Goal: Task Accomplishment & Management: Manage account settings

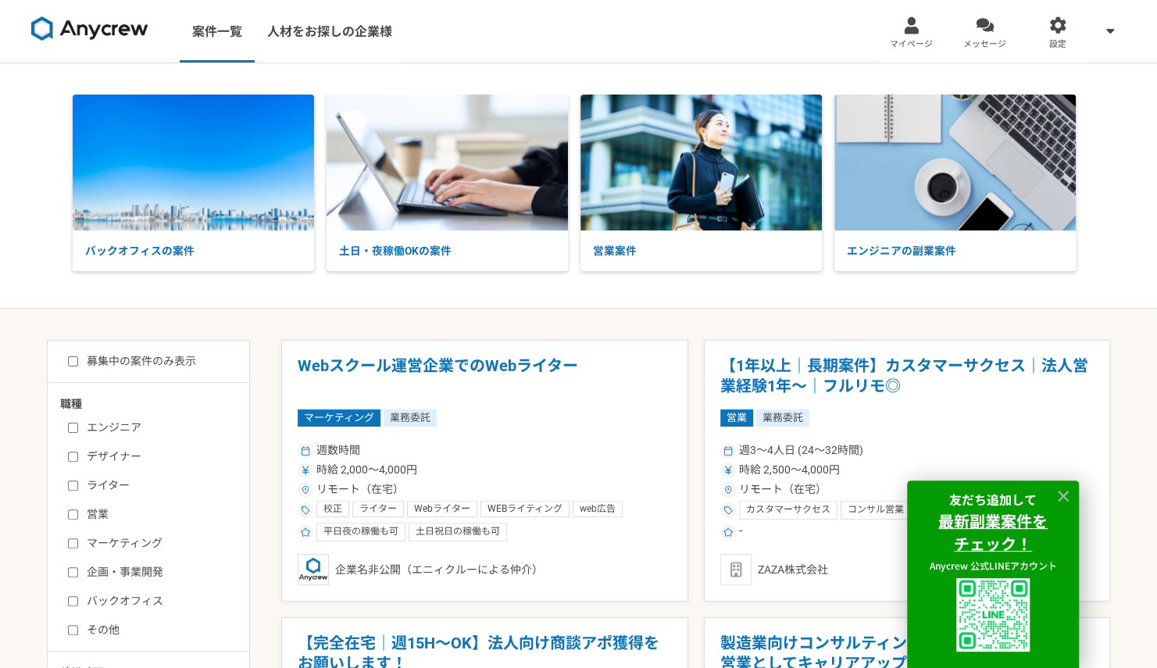
click at [914, 38] on span "マイページ" at bounding box center [911, 44] width 43 height 12
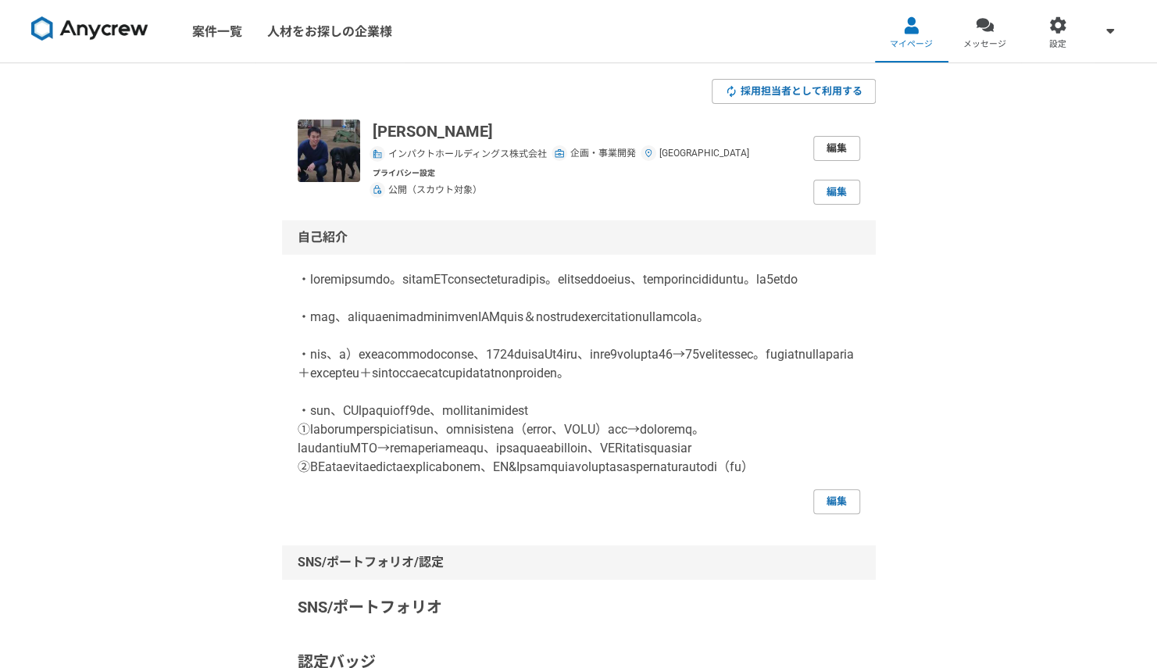
click at [843, 148] on link "編集" at bounding box center [836, 148] width 47 height 25
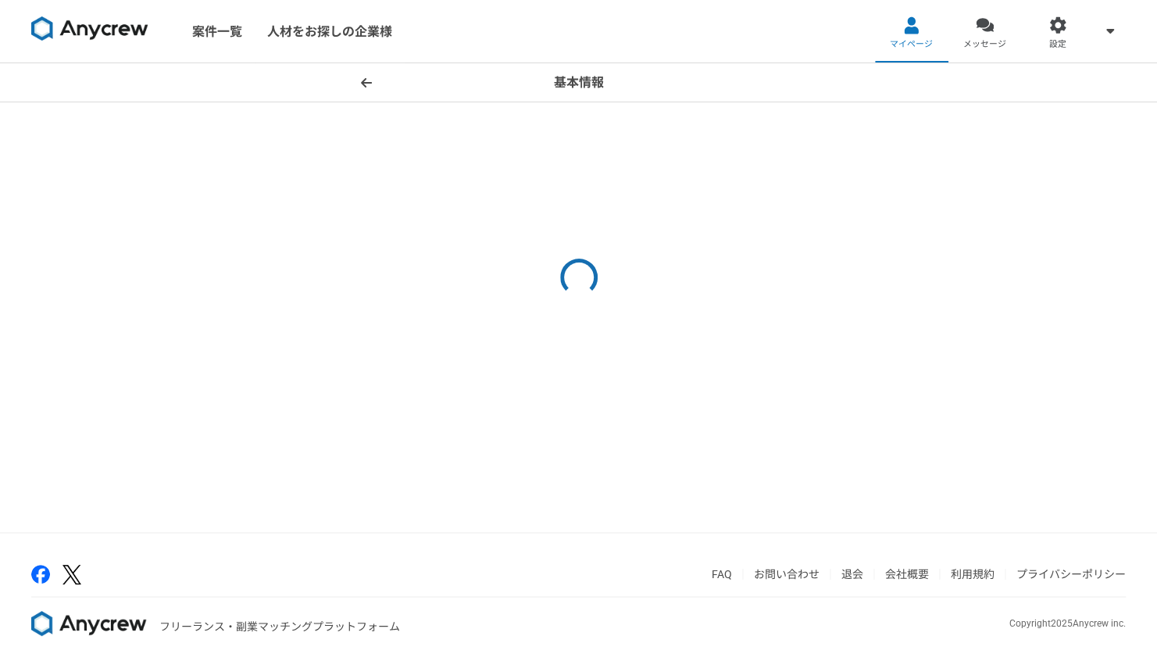
select select "6"
select select "14"
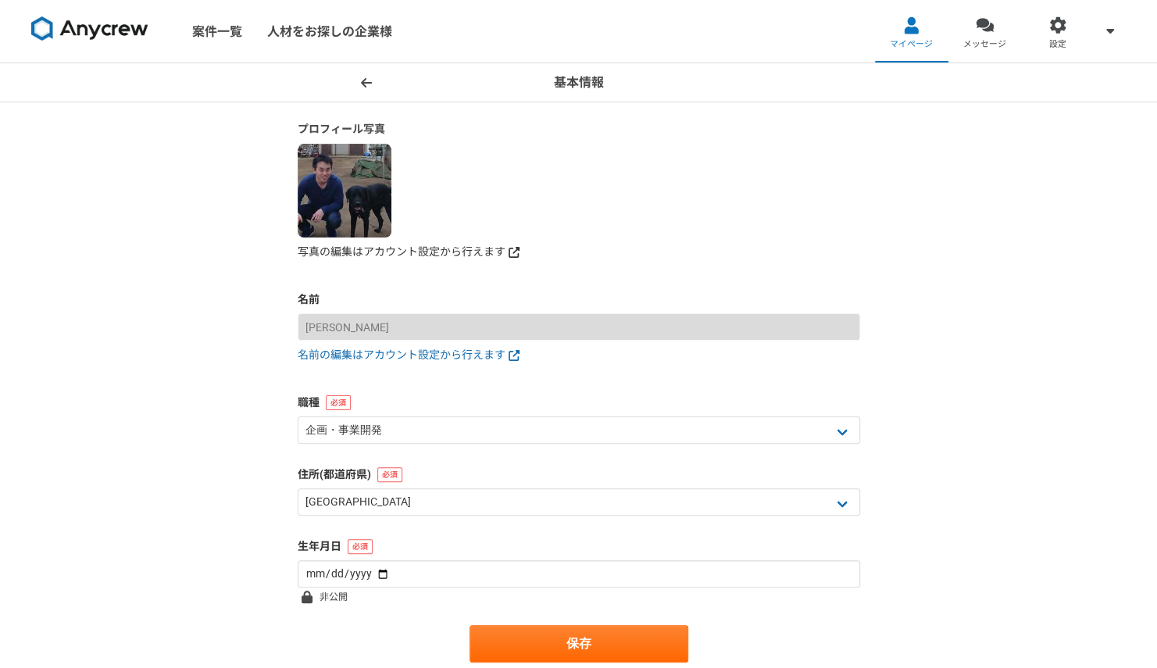
click at [477, 255] on link "写真の編集はアカウント設定から行えます" at bounding box center [579, 252] width 562 height 16
click at [429, 247] on link "写真の編集はアカウント設定から行えます" at bounding box center [579, 252] width 562 height 16
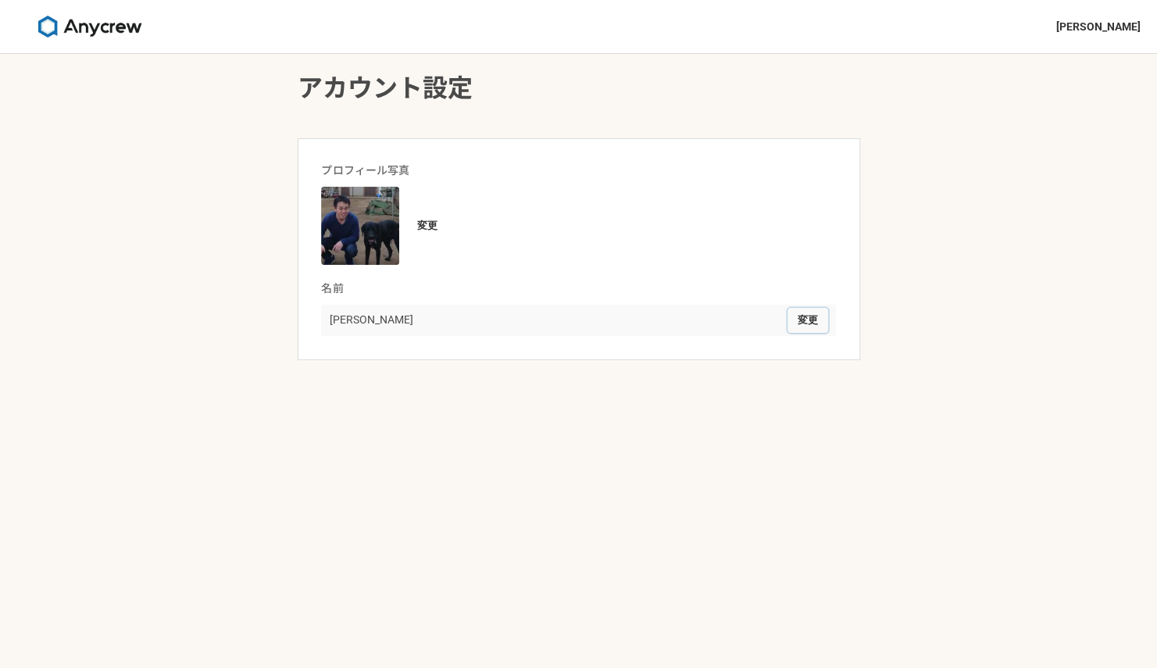
click at [803, 317] on button "変更" at bounding box center [807, 320] width 41 height 25
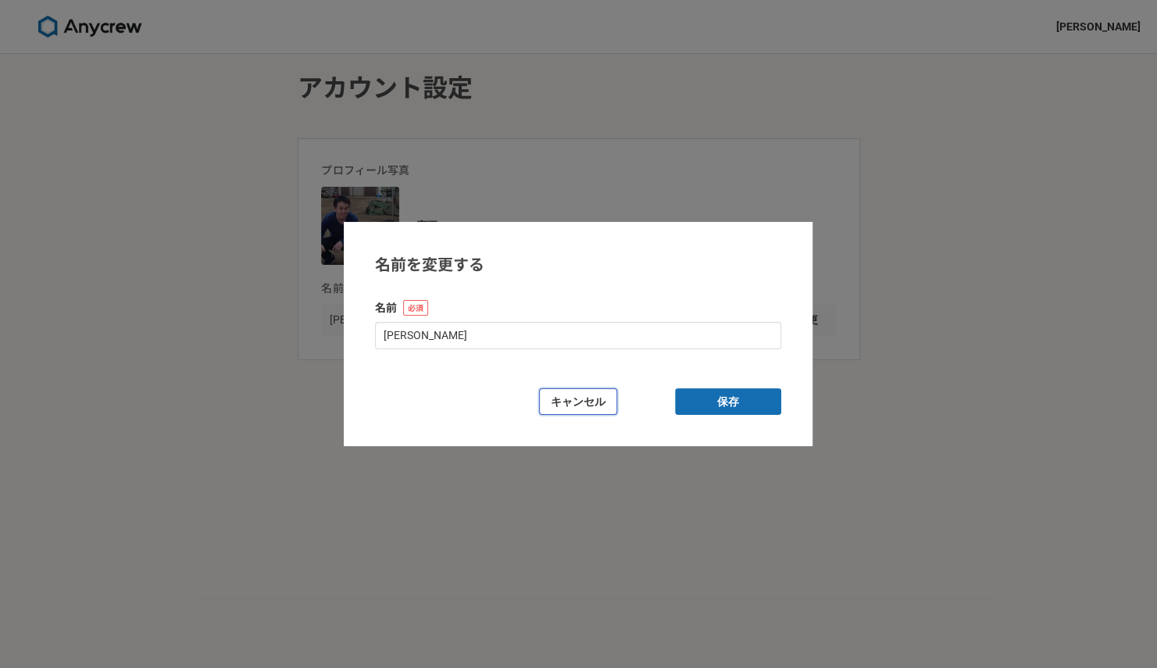
click at [584, 408] on button "キャンセル" at bounding box center [578, 401] width 78 height 27
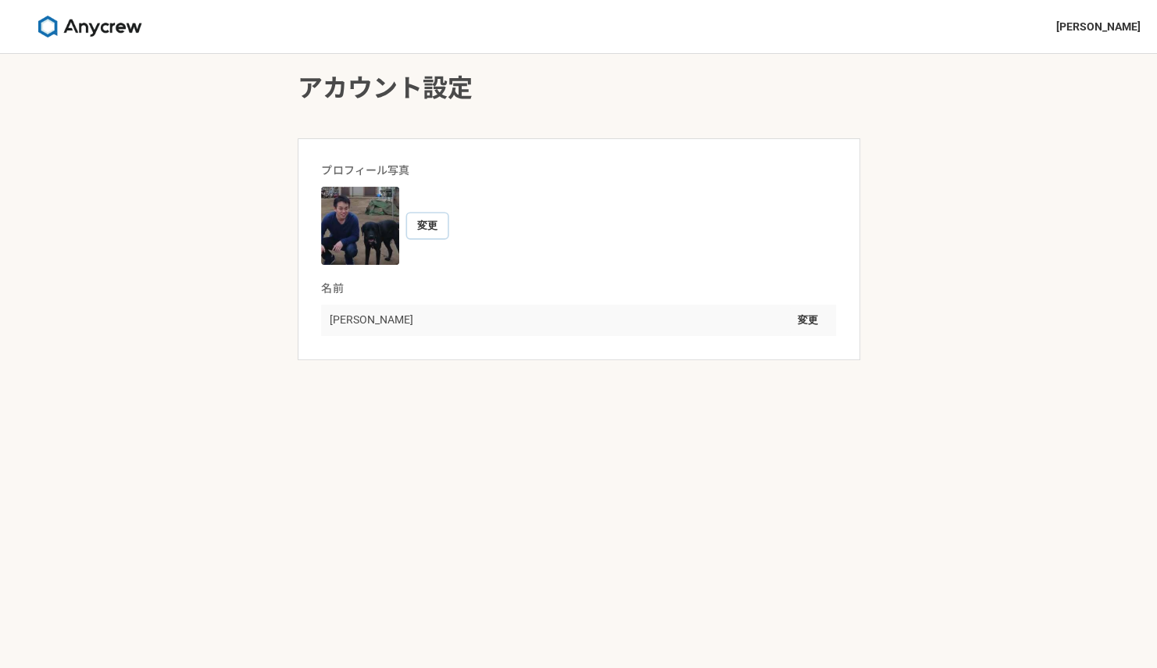
click at [427, 227] on button "変更" at bounding box center [427, 225] width 41 height 25
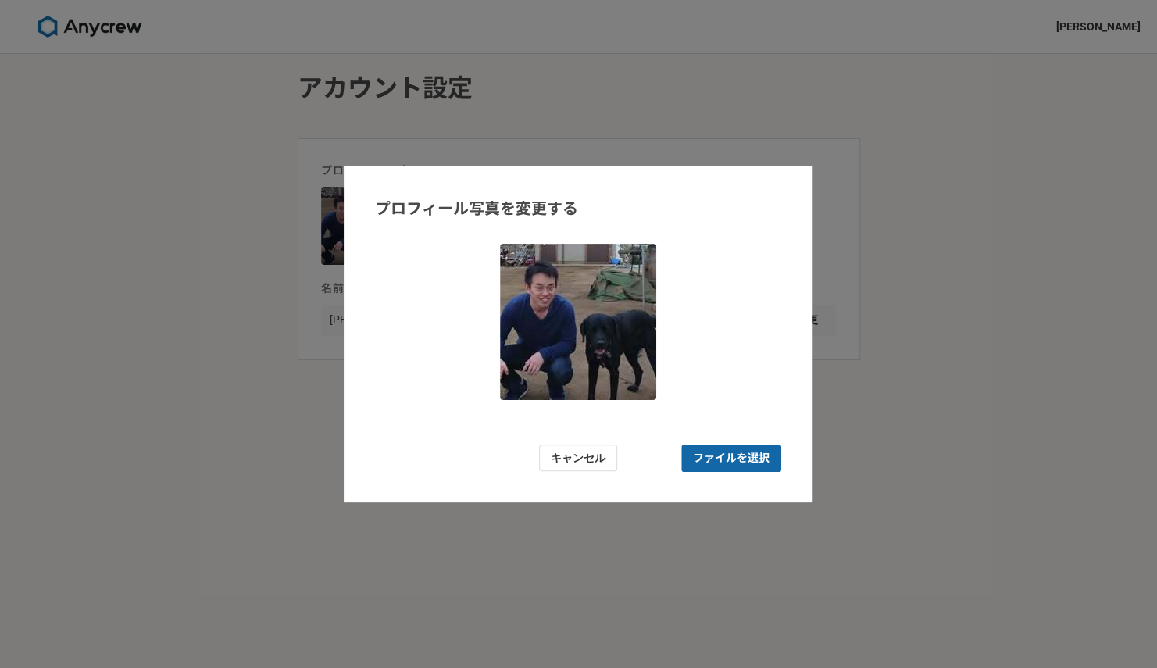
click at [705, 462] on span "ファイルを選択" at bounding box center [731, 458] width 77 height 16
click at [705, 462] on input "ファイルを選択" at bounding box center [731, 457] width 100 height 27
click at [583, 459] on button "キャンセル" at bounding box center [578, 457] width 78 height 27
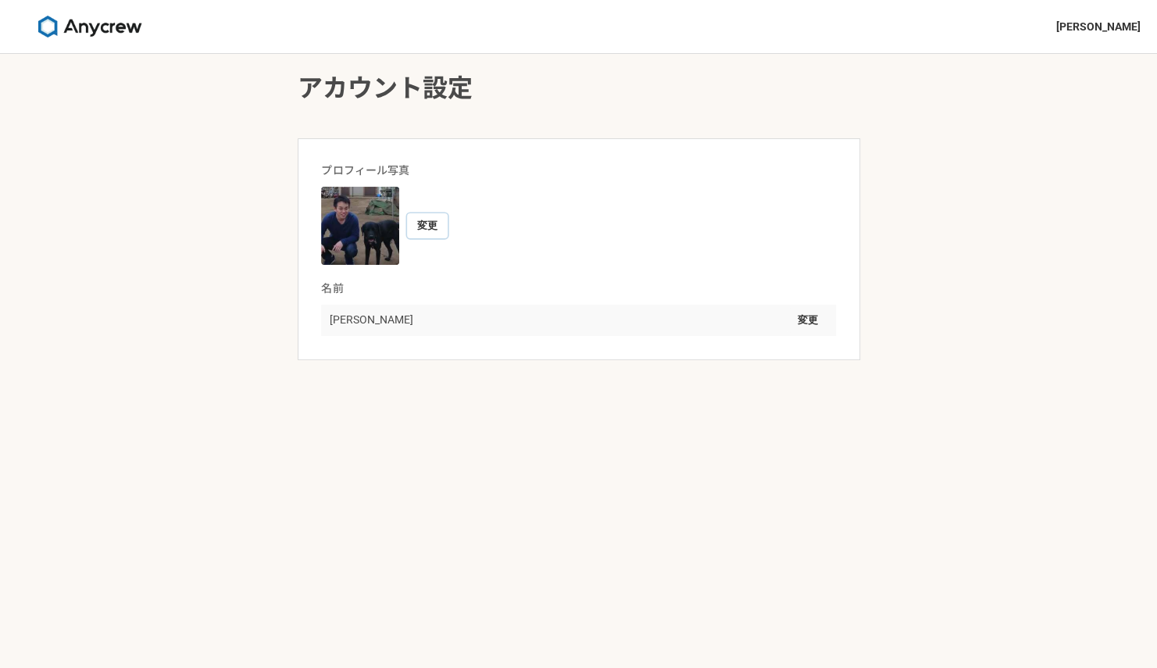
click at [433, 223] on button "変更" at bounding box center [427, 225] width 41 height 25
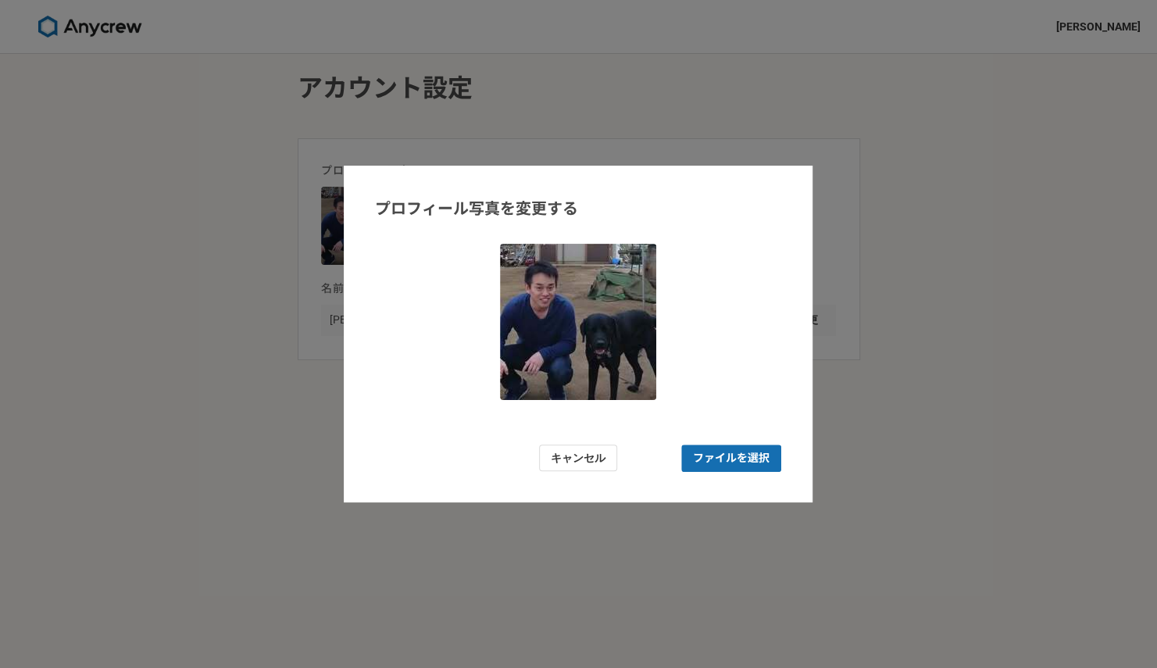
click at [714, 441] on form "プロフィール写真を変更する キャンセル ファイルを選択" at bounding box center [578, 334] width 469 height 337
click at [713, 458] on span "ファイルを選択" at bounding box center [731, 458] width 77 height 16
click at [713, 458] on input "ファイルを選択" at bounding box center [731, 457] width 100 height 27
click at [932, 294] on div "プロフィール写真を変更する キャンセル ファイルを選択" at bounding box center [578, 334] width 1157 height 668
click at [605, 460] on button "キャンセル" at bounding box center [578, 457] width 78 height 27
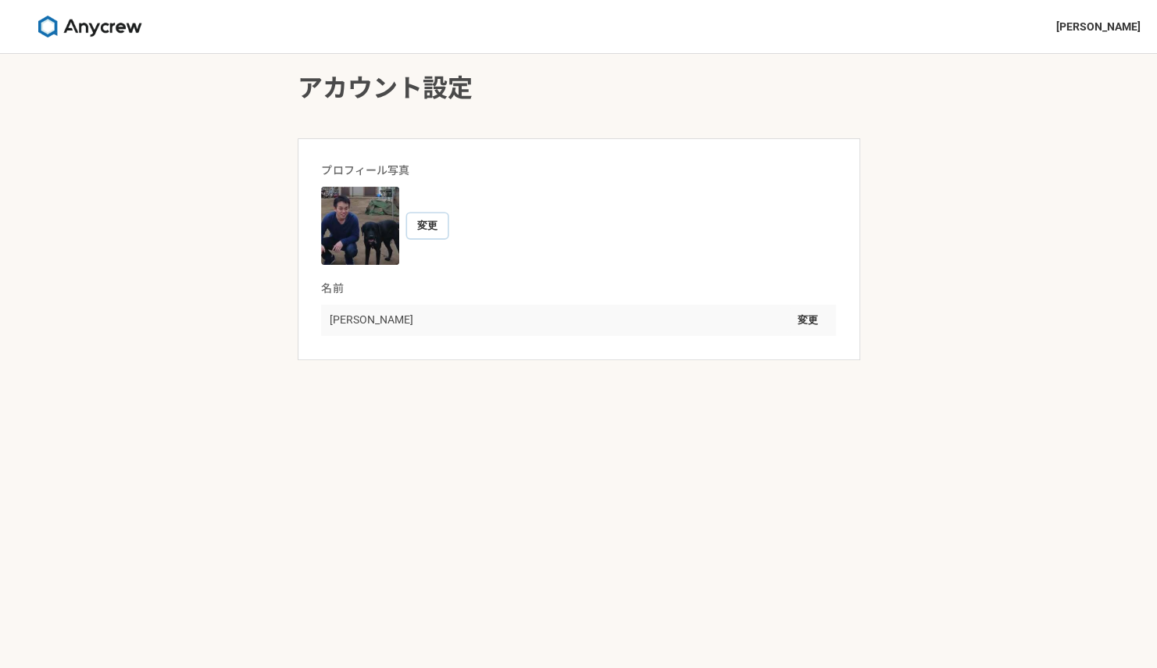
click at [423, 226] on button "変更" at bounding box center [427, 225] width 41 height 25
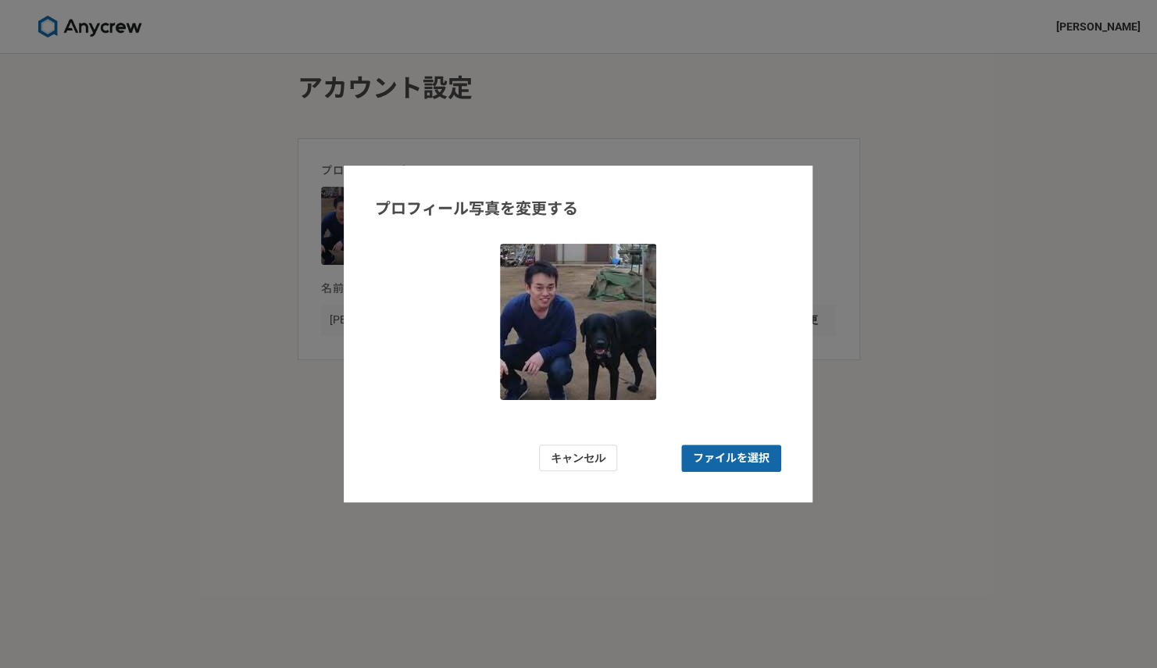
click at [748, 454] on span "ファイルを選択" at bounding box center [731, 458] width 77 height 16
click at [748, 454] on input "ファイルを選択" at bounding box center [731, 457] width 100 height 27
click at [896, 319] on div "プロフィール写真を変更する キャンセル ファイルを選択" at bounding box center [578, 334] width 1157 height 668
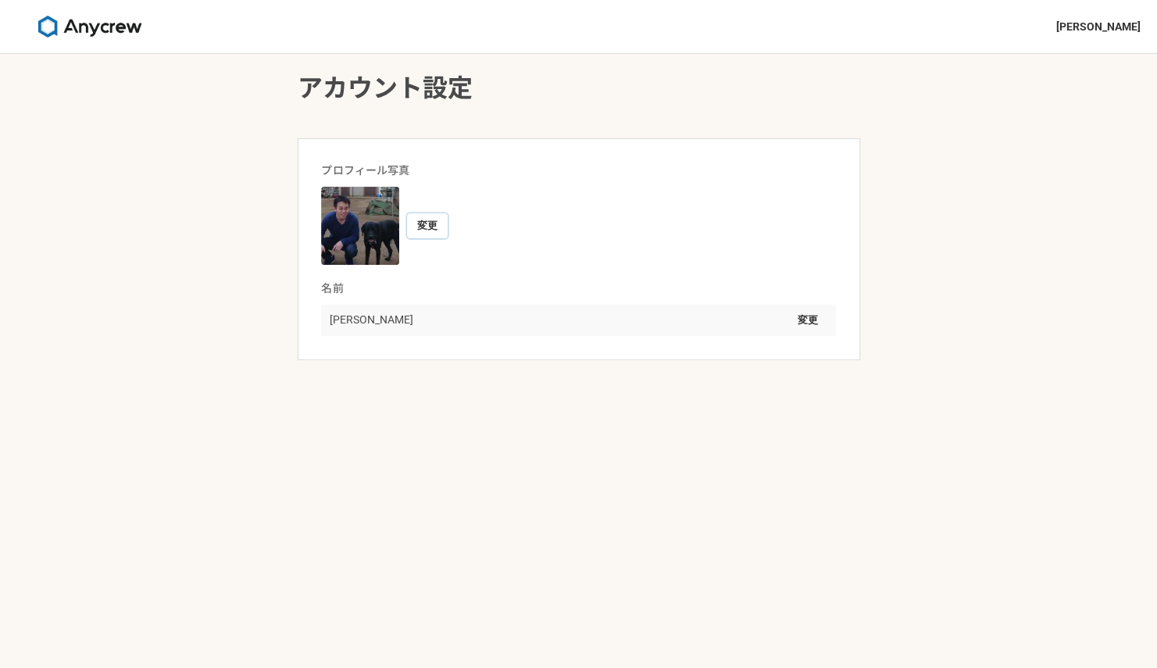
click at [422, 225] on button "変更" at bounding box center [427, 225] width 41 height 25
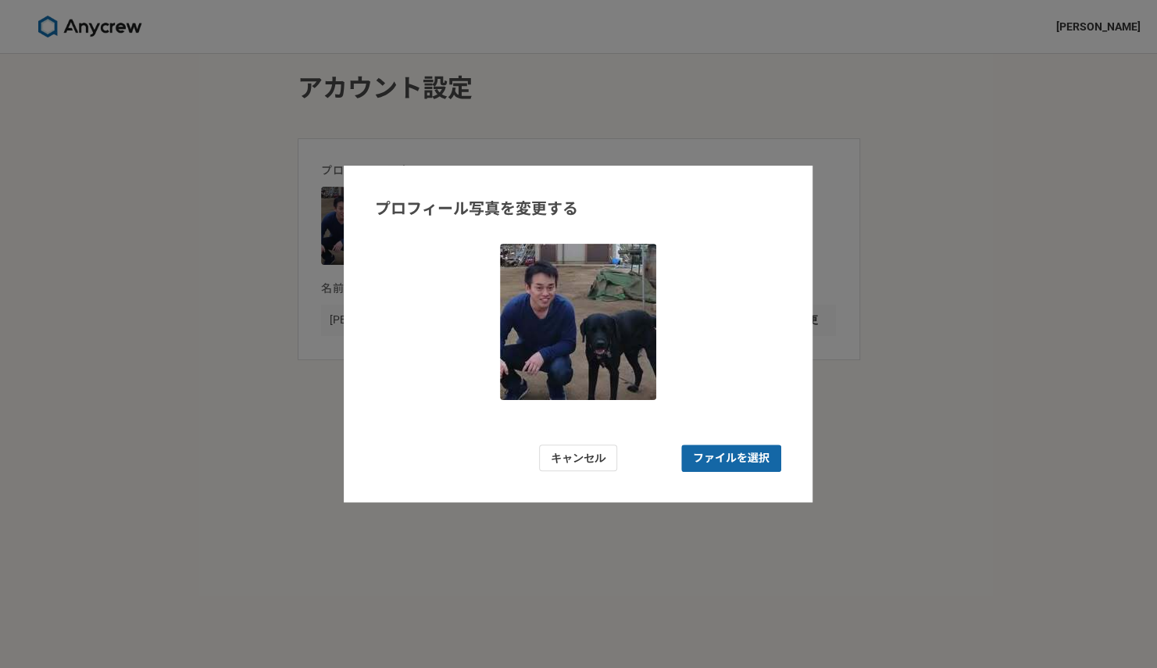
click at [762, 446] on span "ファイルを選択" at bounding box center [731, 457] width 100 height 27
click at [762, 446] on input "ファイルを選択" at bounding box center [731, 457] width 100 height 27
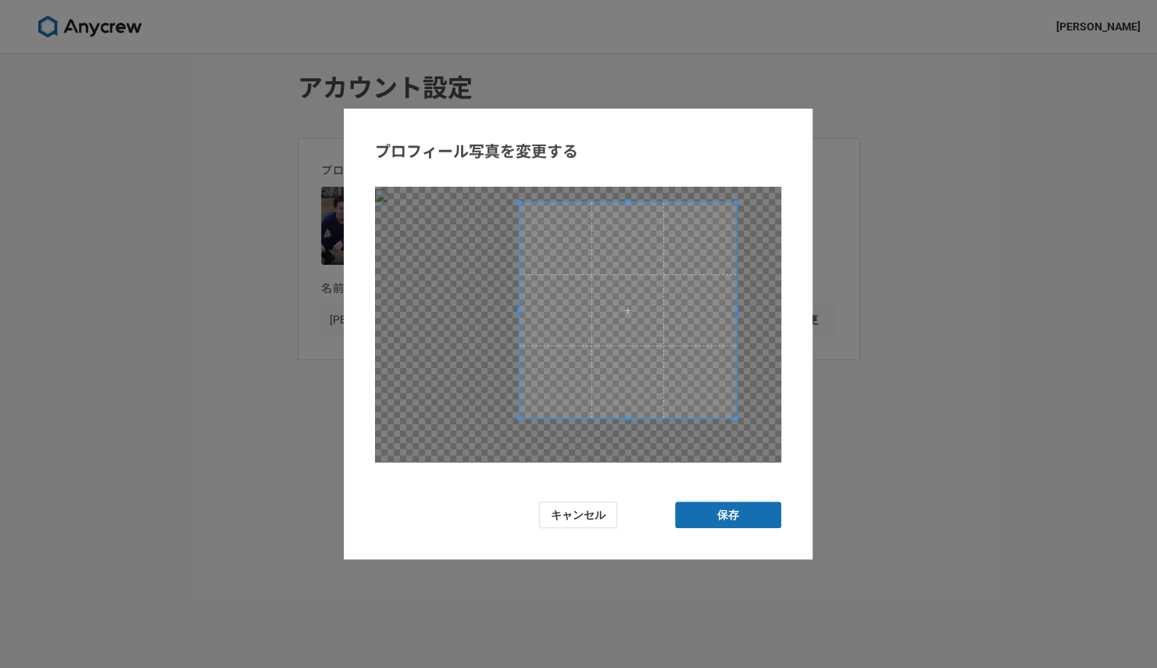
click at [733, 353] on span at bounding box center [627, 310] width 216 height 216
click at [743, 506] on button "保存" at bounding box center [728, 515] width 106 height 27
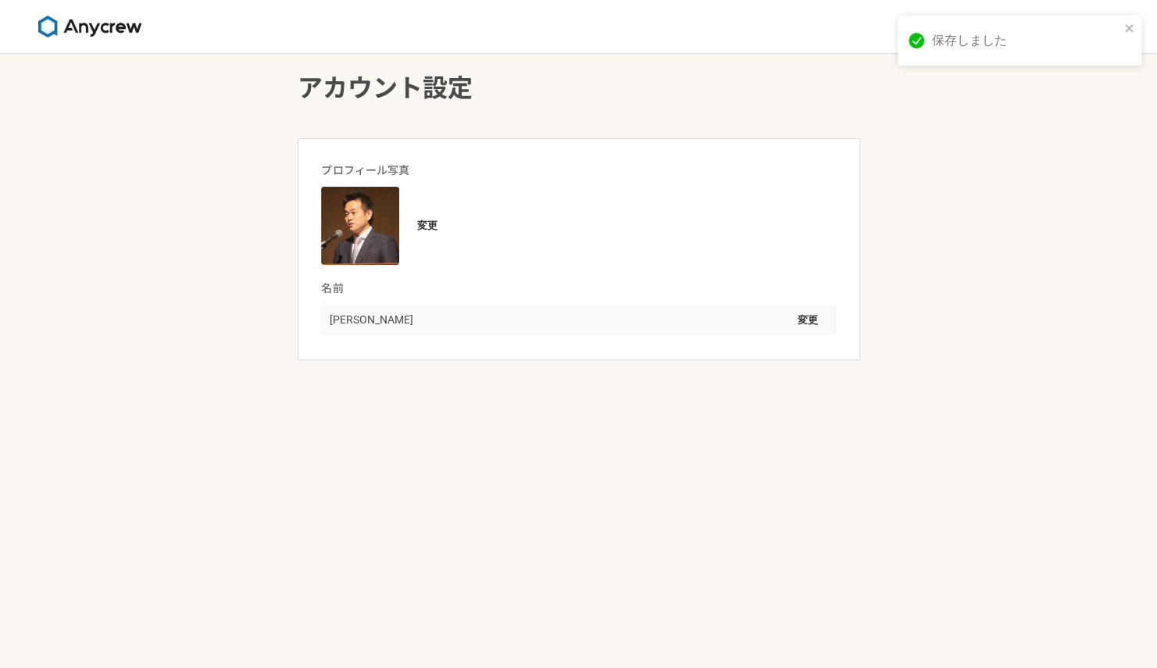
click at [943, 300] on div "アカウント設定 プロフィール写真 変更 名前 [PERSON_NAME] 変更" at bounding box center [578, 361] width 1157 height 614
